Goal: Information Seeking & Learning: Learn about a topic

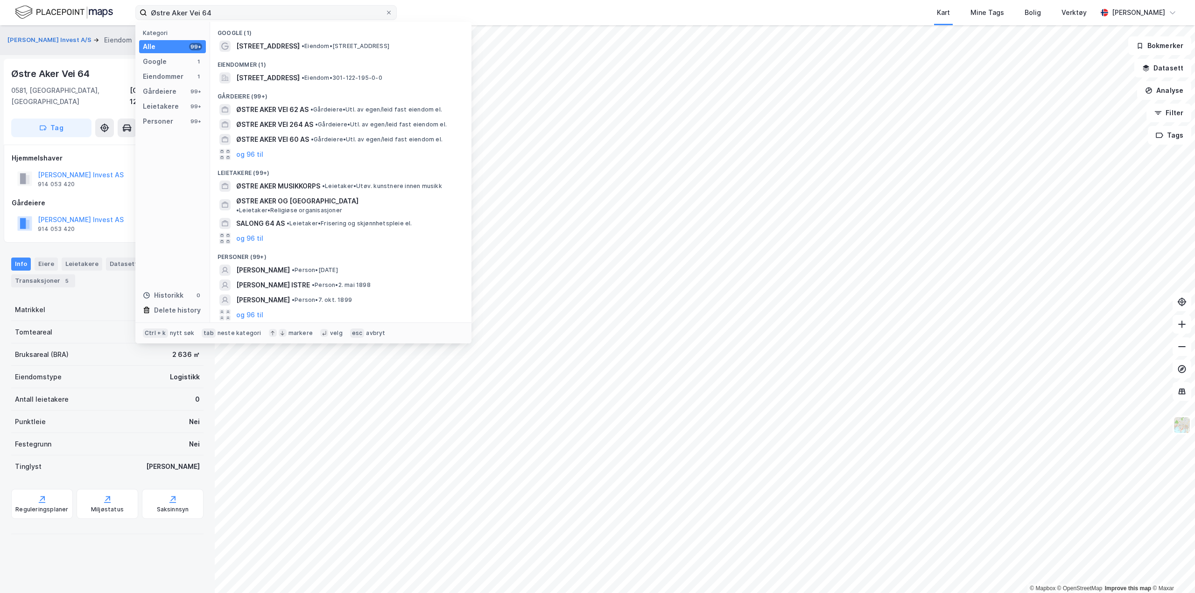
click at [204, 12] on input "Østre Aker Vei 64" at bounding box center [266, 13] width 238 height 14
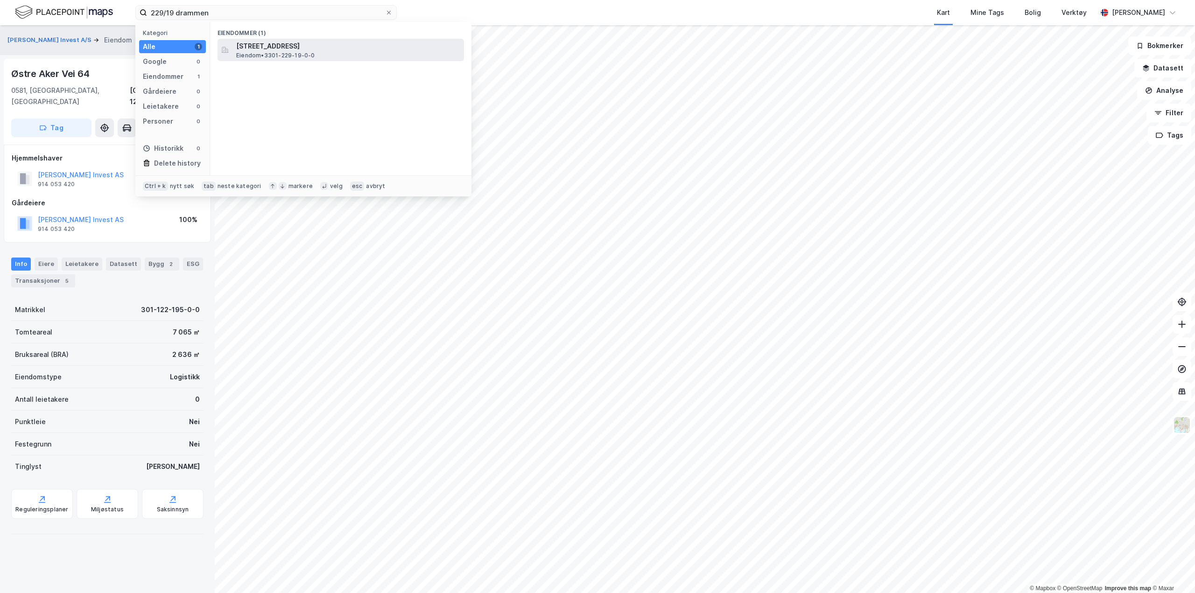
click at [324, 45] on span "Steinbergveien 46, 3053, STEINBERG, DRAMMEN" at bounding box center [348, 46] width 224 height 11
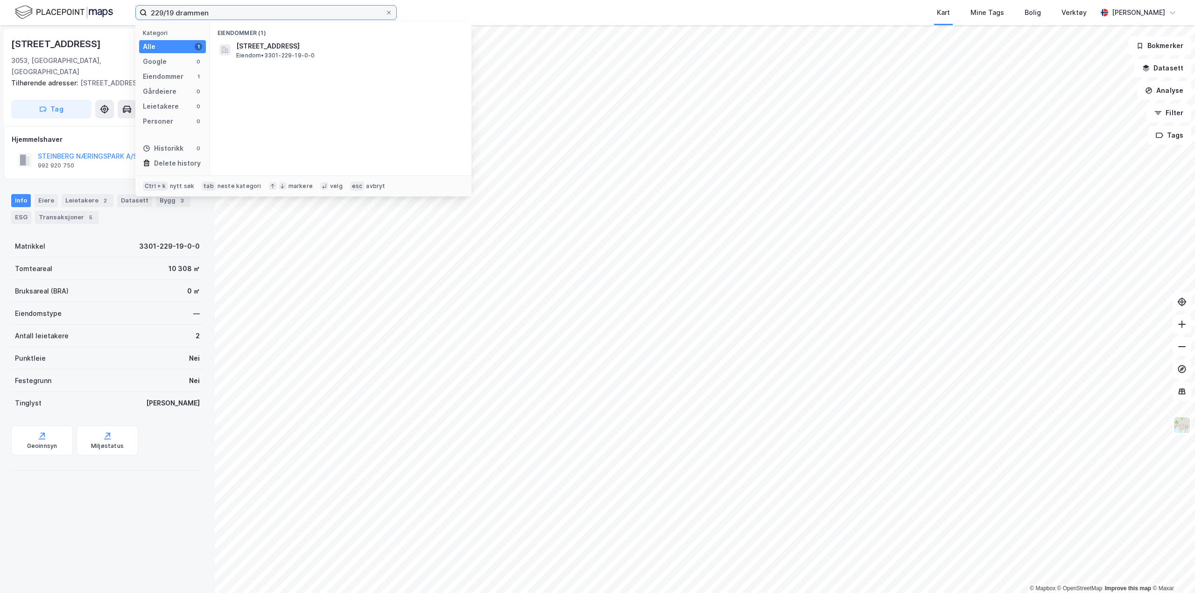
click at [173, 12] on input "229/19 drammen" at bounding box center [266, 13] width 238 height 14
click at [281, 49] on span "3301-229-158-0-0" at bounding box center [268, 46] width 65 height 11
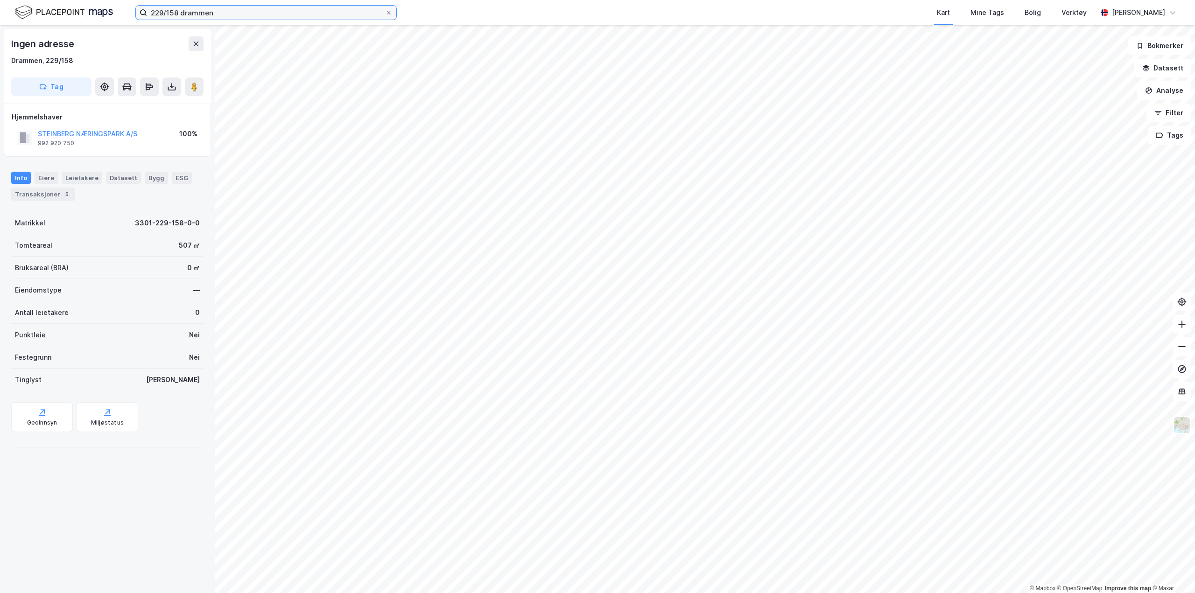
click at [178, 14] on input "229/158 drammen" at bounding box center [266, 13] width 238 height 14
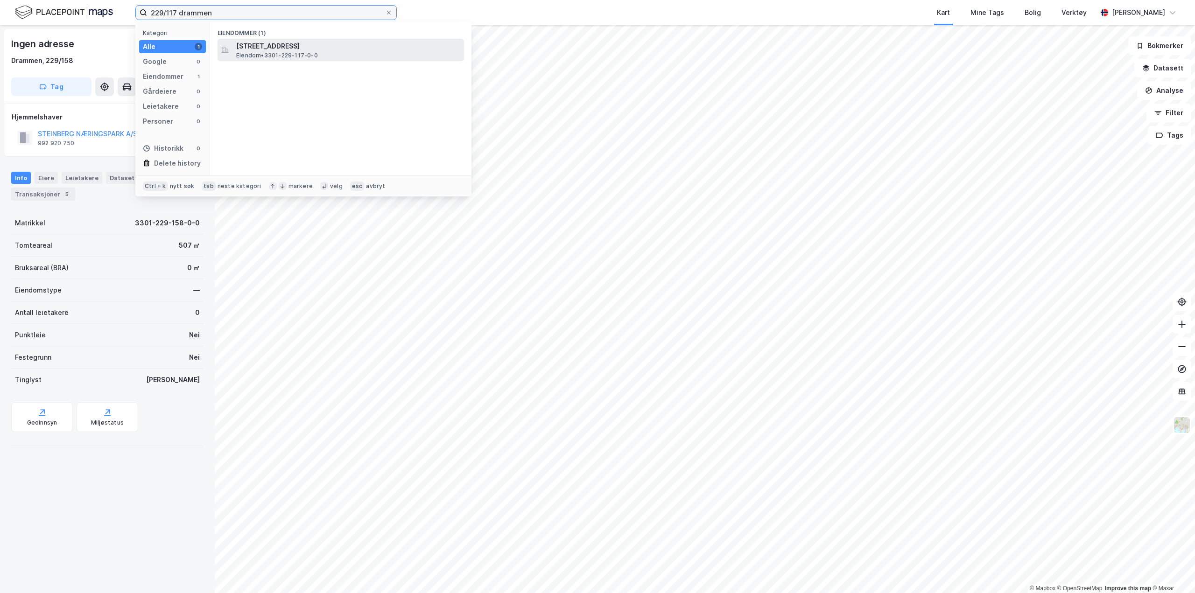
type input "229/117 drammen"
click at [324, 47] on span "Steinbergveien 48, 3053, STEINBERG, DRAMMEN" at bounding box center [348, 46] width 224 height 11
